Goal: Information Seeking & Learning: Learn about a topic

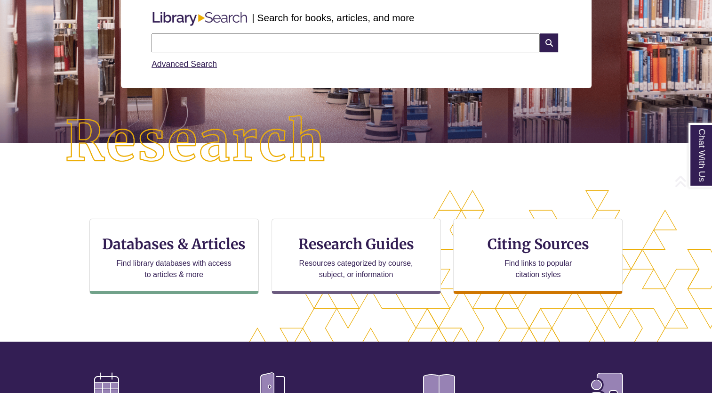
scroll to position [136, 0]
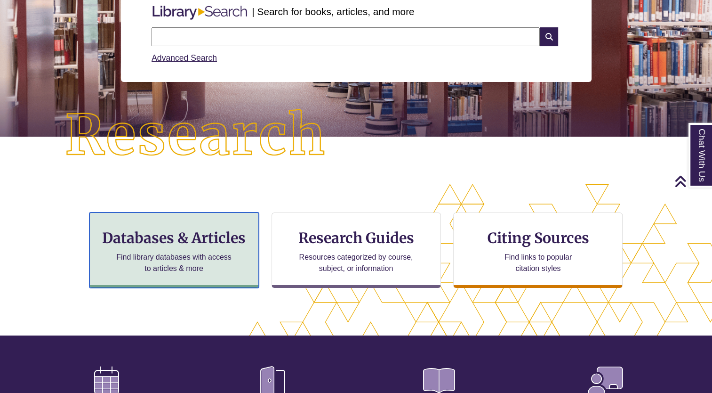
click at [218, 229] on h3 "Databases & Articles" at bounding box center [173, 238] width 153 height 18
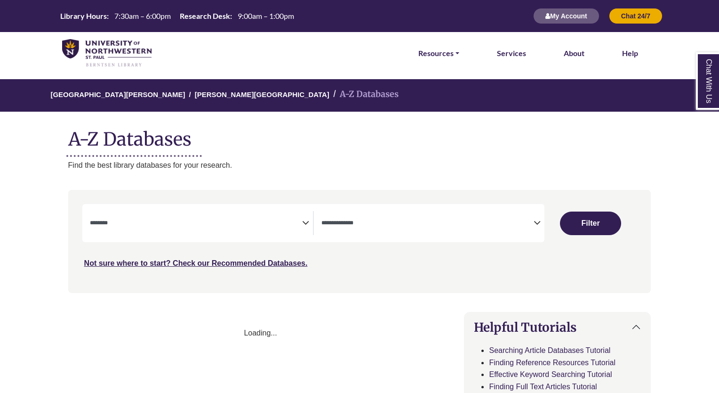
select select "Database Subject Filter"
select select "Database Types Filter"
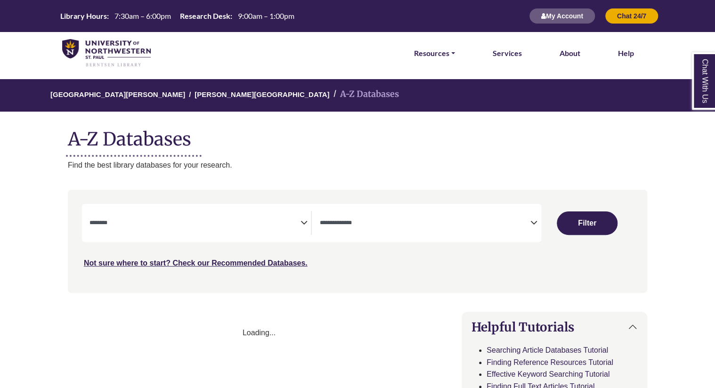
select select "Database Subject Filter"
select select "Database Types Filter"
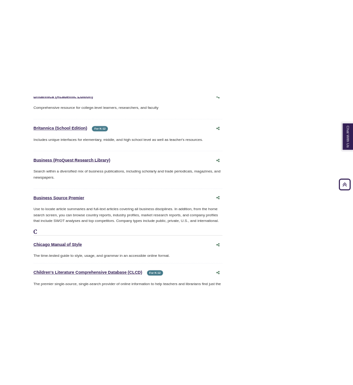
scroll to position [1263, 0]
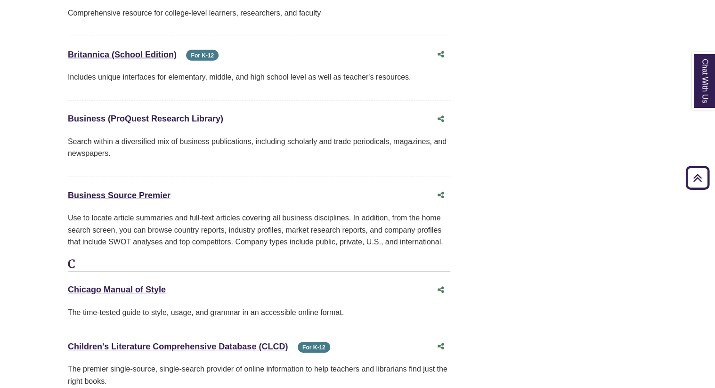
click at [206, 114] on link "Business (ProQuest Research Library) This link opens in a new window" at bounding box center [145, 118] width 155 height 9
